Goal: Check status: Check status

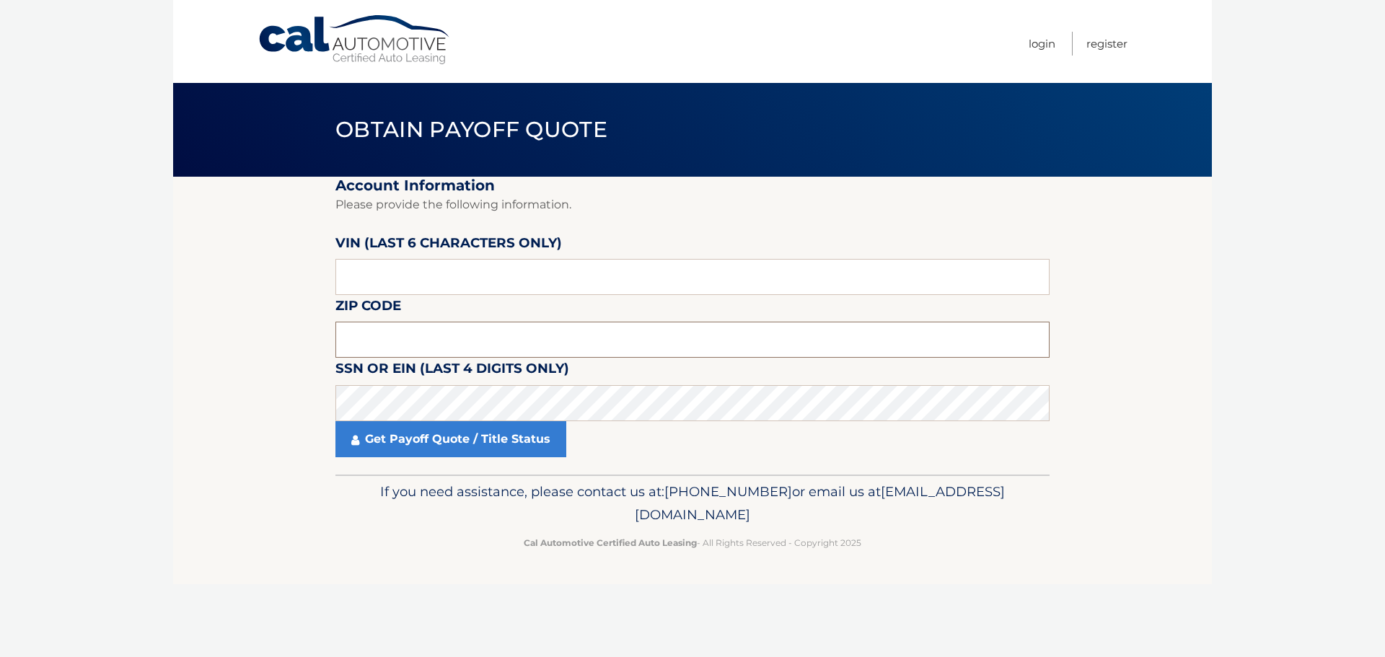
click at [390, 346] on input "text" at bounding box center [692, 340] width 714 height 36
type input "08805"
click at [438, 282] on input "text" at bounding box center [692, 277] width 714 height 36
paste input "081297"
type input "081297"
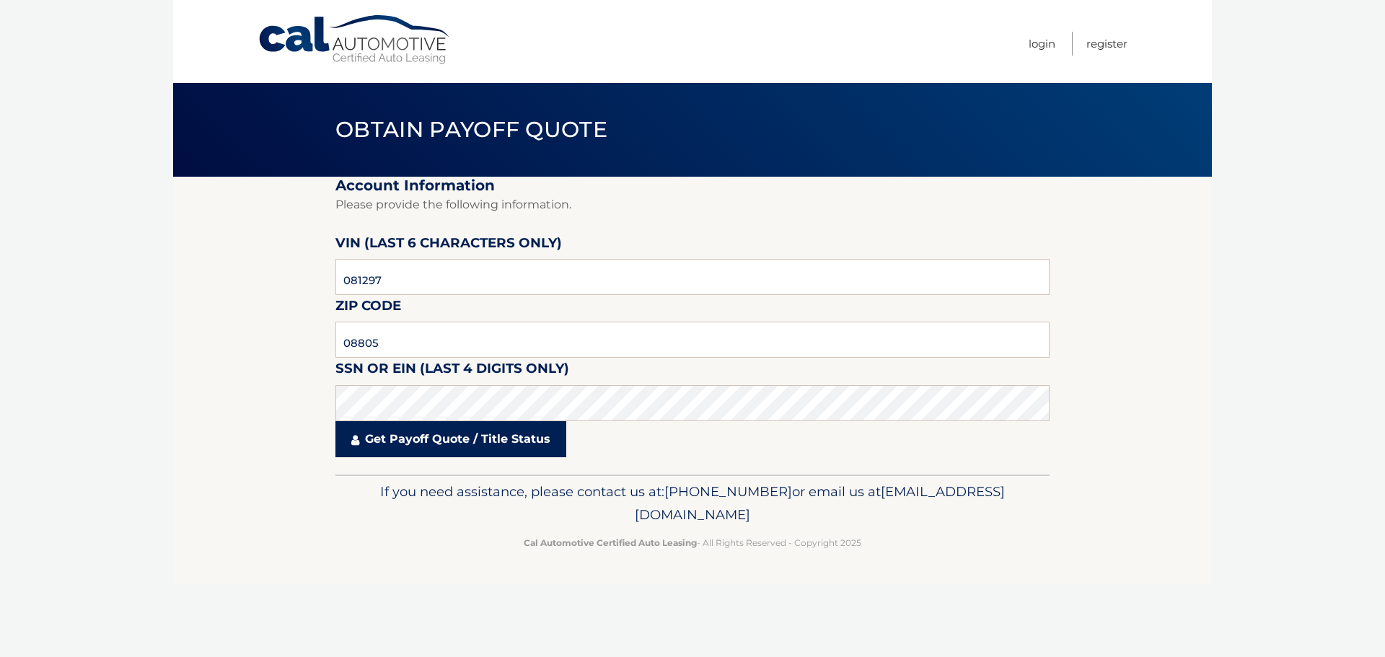
click at [472, 432] on link "Get Payoff Quote / Title Status" at bounding box center [450, 439] width 231 height 36
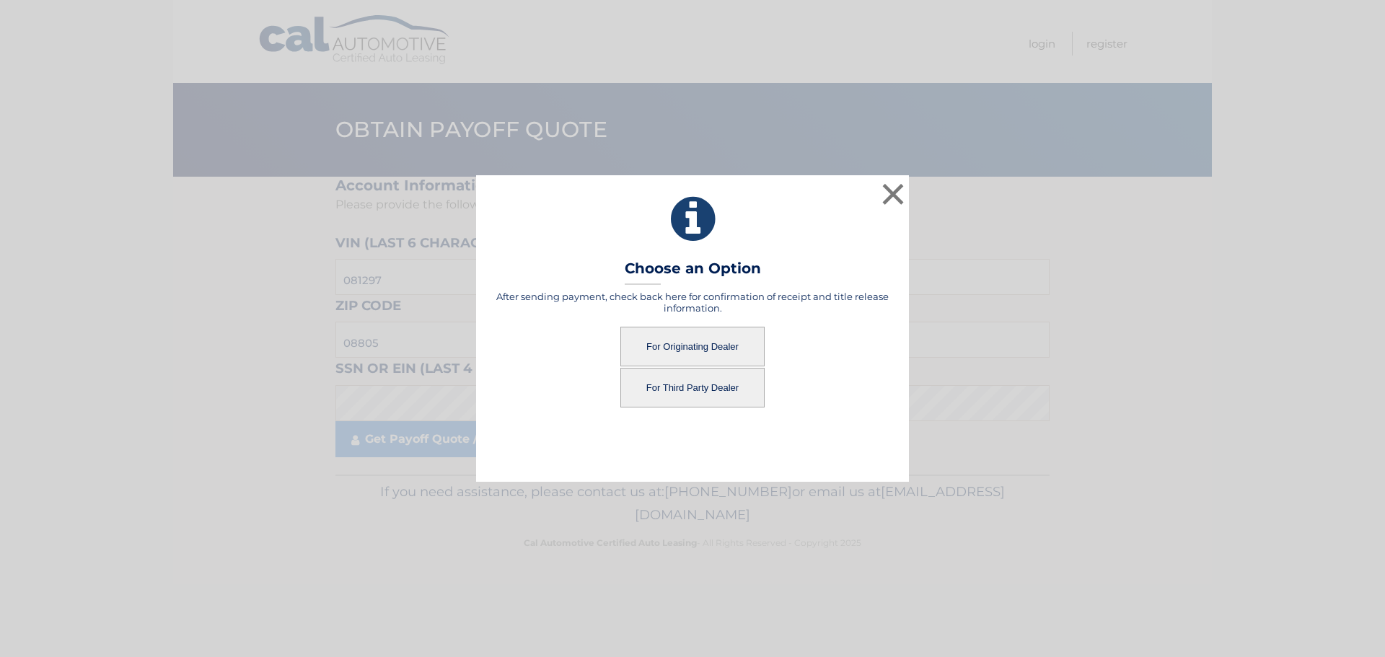
click at [706, 348] on button "For Originating Dealer" at bounding box center [692, 347] width 144 height 40
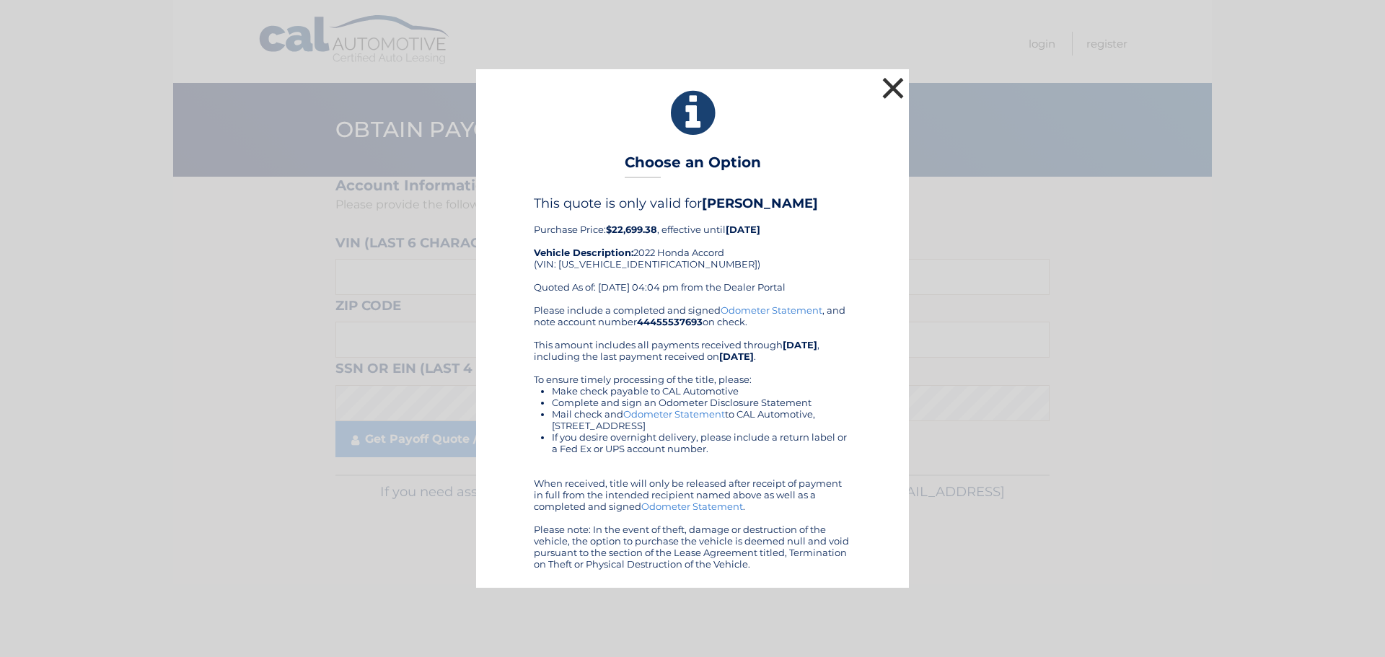
click at [896, 90] on button "×" at bounding box center [893, 88] width 29 height 29
